Goal: Task Accomplishment & Management: Complete application form

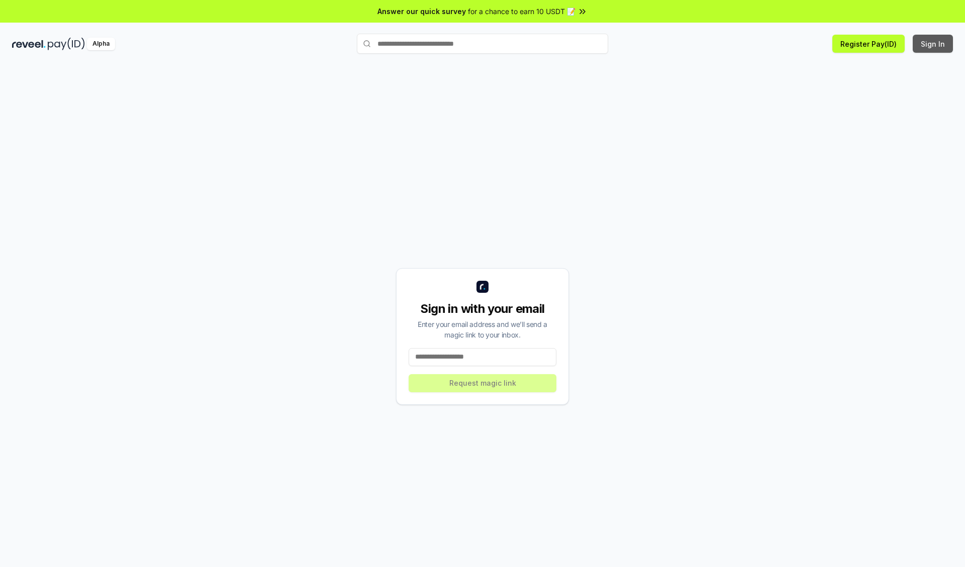
click at [933, 44] on button "Sign In" at bounding box center [933, 44] width 40 height 18
type input "**********"
click at [483, 383] on button "Request magic link" at bounding box center [483, 383] width 148 height 18
